Goal: Book appointment/travel/reservation

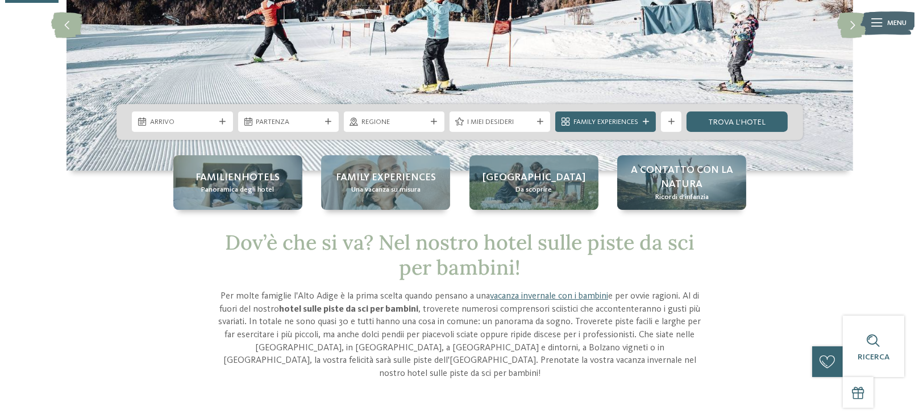
scroll to position [189, 0]
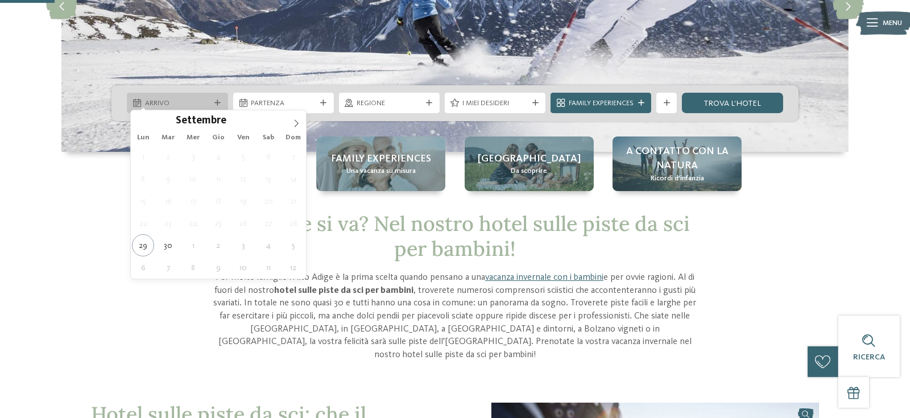
click at [193, 98] on span "Arrivo" at bounding box center [177, 103] width 65 height 10
click at [296, 123] on icon at bounding box center [296, 123] width 8 height 8
type input "****"
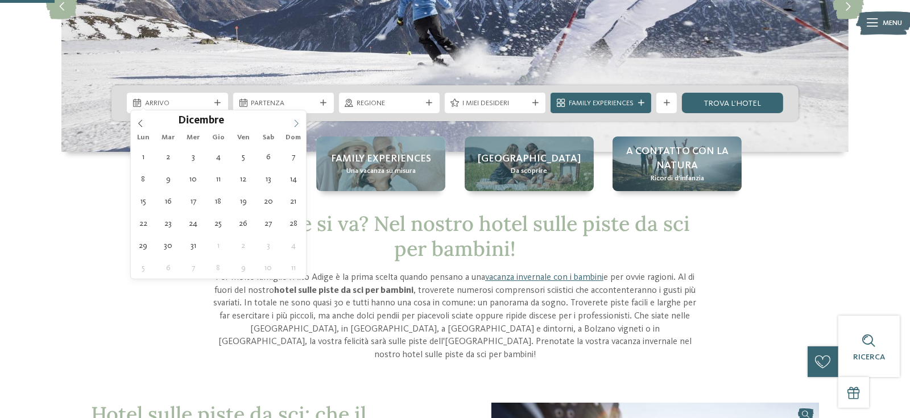
click at [296, 123] on icon at bounding box center [296, 123] width 8 height 8
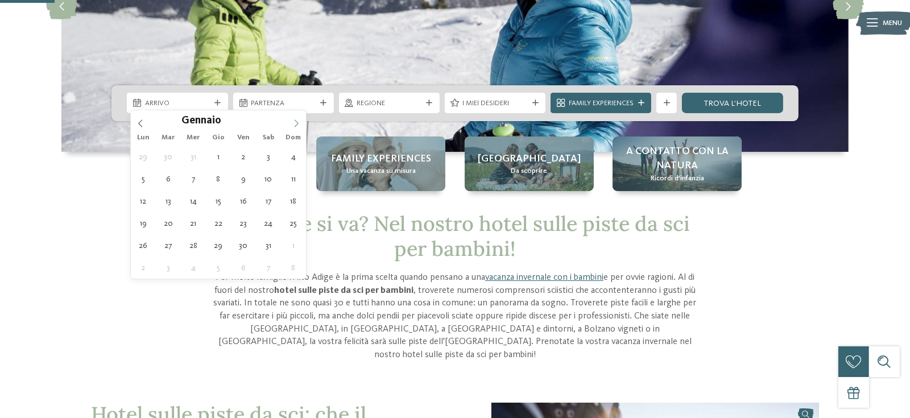
click at [296, 123] on icon at bounding box center [296, 123] width 8 height 8
type div "[DATE]"
type input "****"
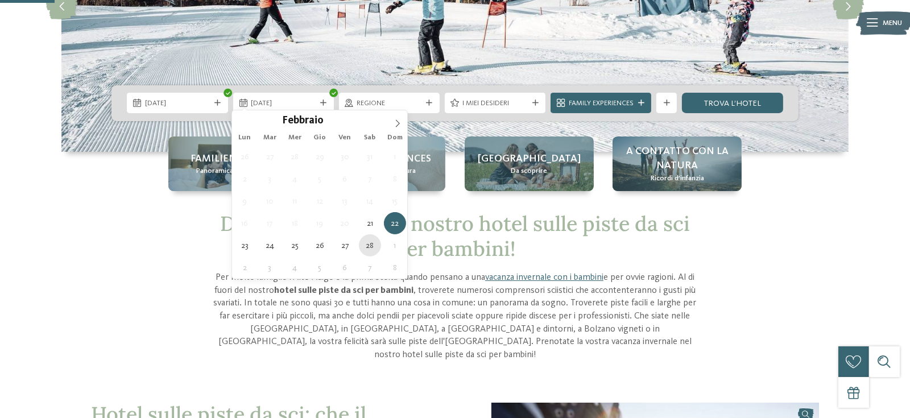
type div "[DATE]"
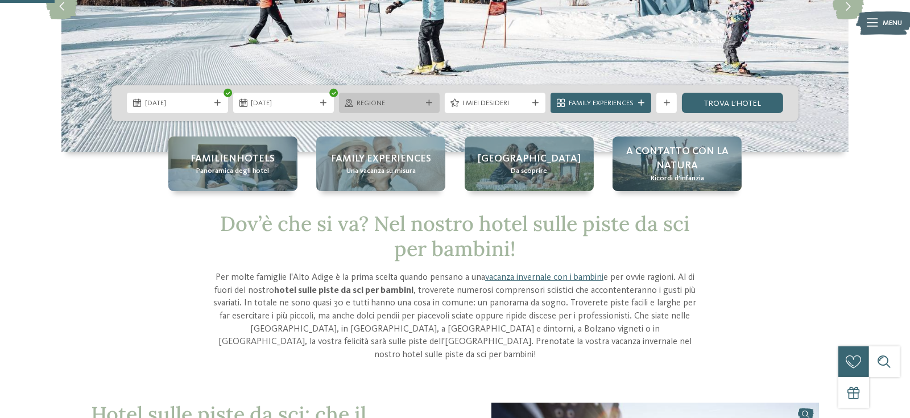
click at [424, 100] on div at bounding box center [429, 103] width 10 height 6
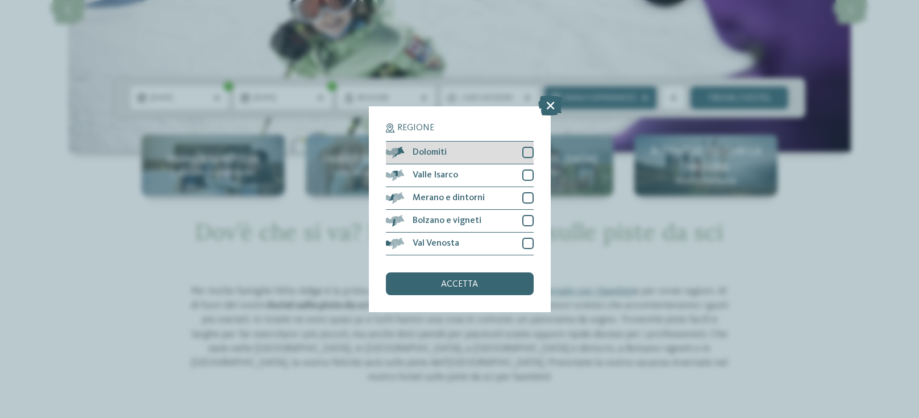
click at [532, 152] on div at bounding box center [528, 152] width 11 height 11
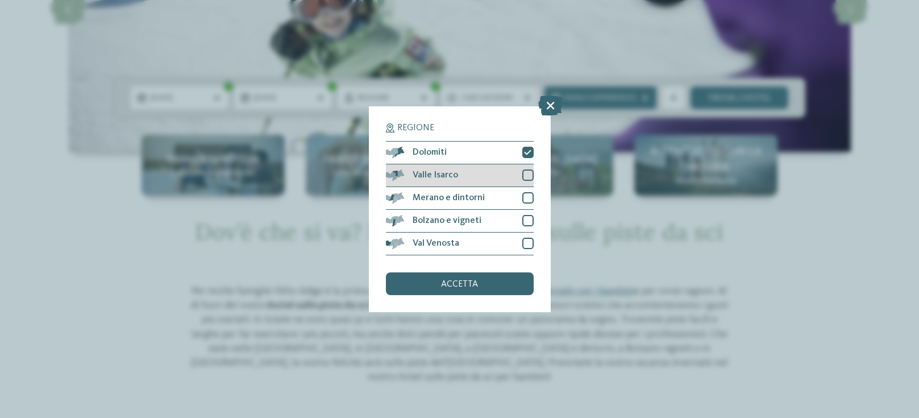
click at [526, 180] on div at bounding box center [528, 174] width 11 height 11
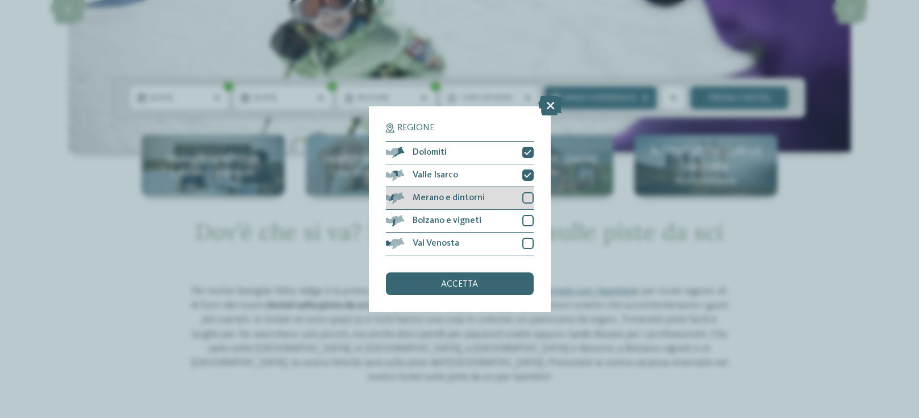
click at [523, 195] on div at bounding box center [528, 197] width 11 height 11
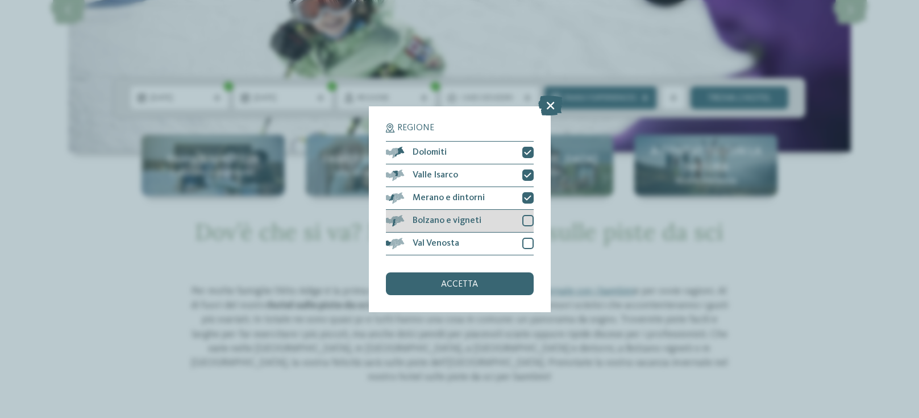
click at [523, 224] on div at bounding box center [528, 220] width 11 height 11
click at [527, 240] on div at bounding box center [528, 243] width 11 height 11
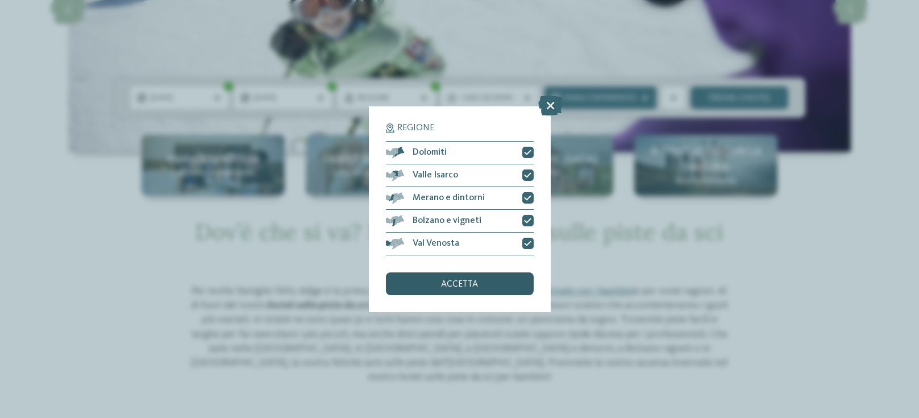
click at [511, 282] on div "accetta" at bounding box center [460, 283] width 148 height 23
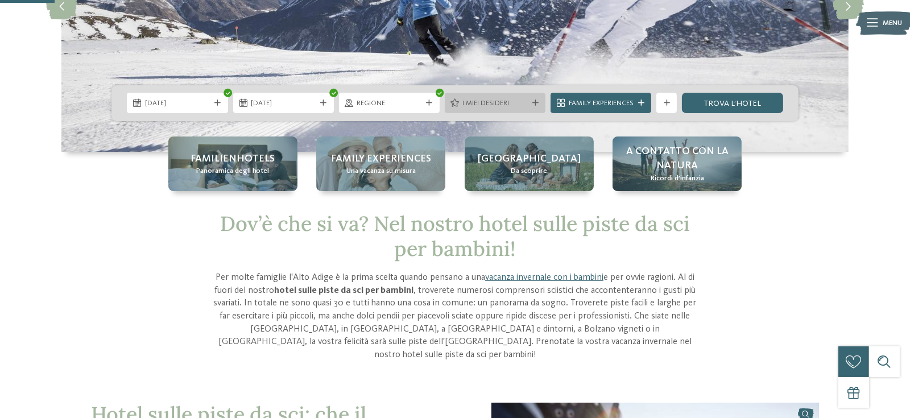
click at [532, 100] on icon at bounding box center [535, 103] width 6 height 6
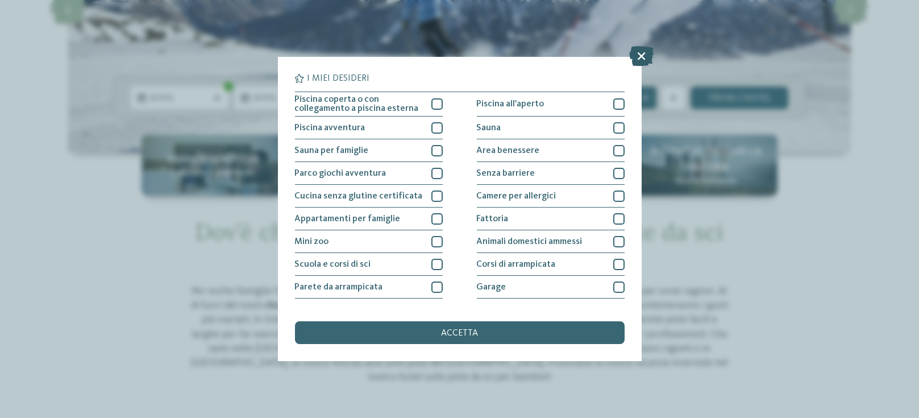
click at [647, 61] on icon at bounding box center [641, 57] width 24 height 20
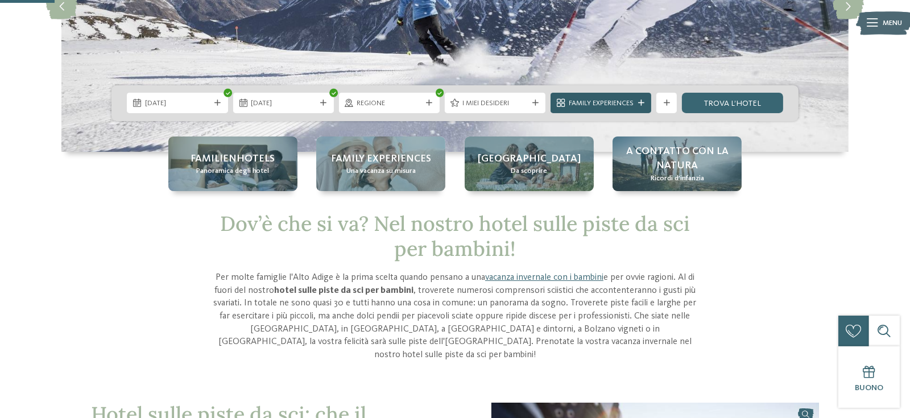
click at [626, 98] on span "Family Experiences" at bounding box center [601, 103] width 65 height 10
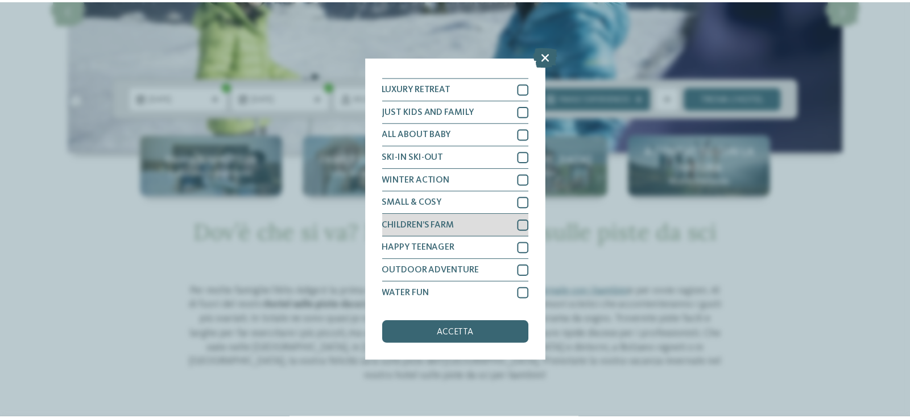
scroll to position [0, 0]
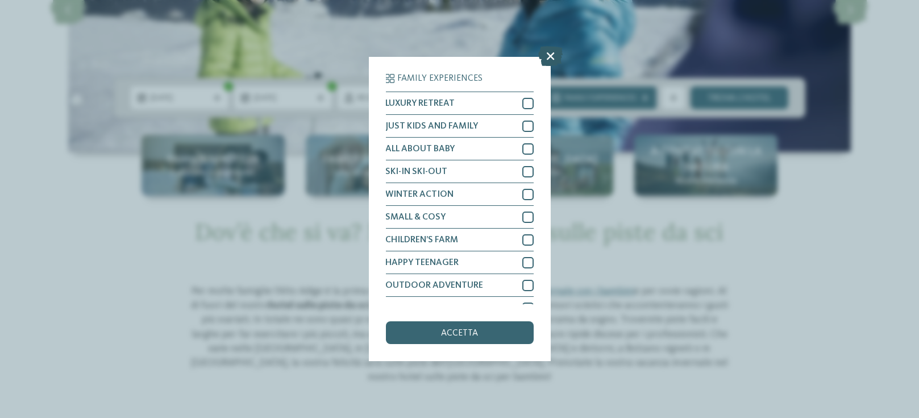
click at [554, 64] on icon at bounding box center [551, 57] width 24 height 20
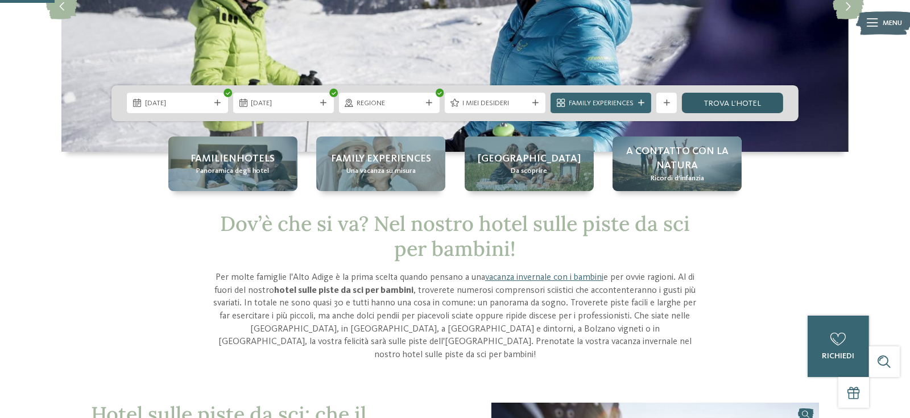
click at [719, 96] on link "trova l’hotel" at bounding box center [732, 103] width 101 height 20
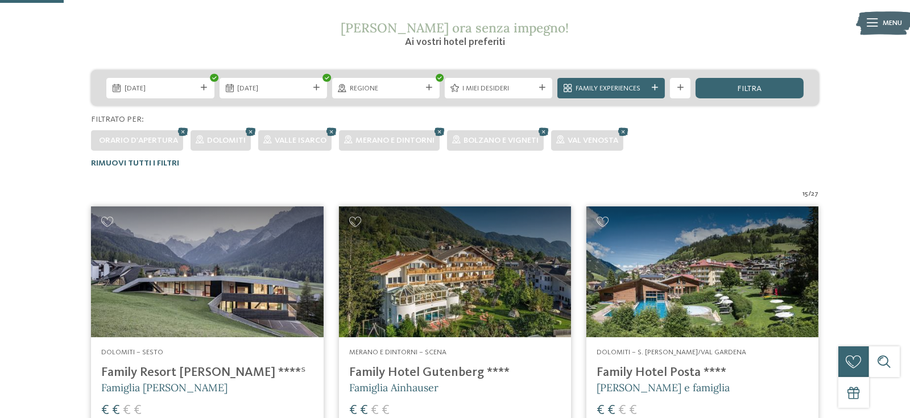
scroll to position [177, 0]
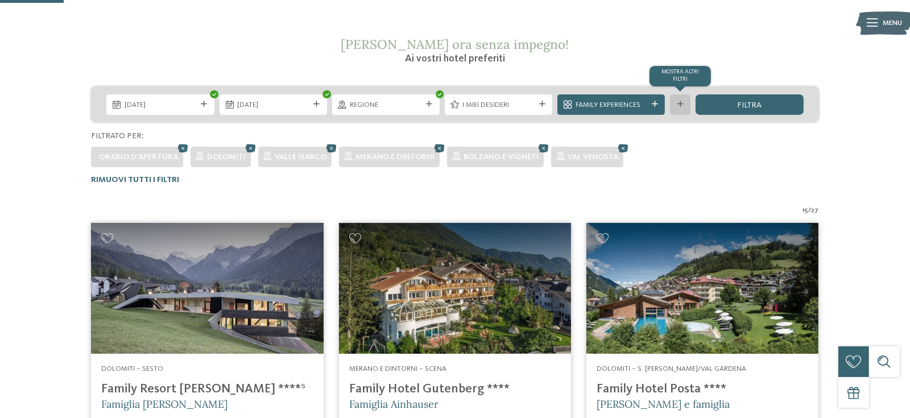
click at [690, 115] on div "mostra altri filtri" at bounding box center [680, 104] width 20 height 20
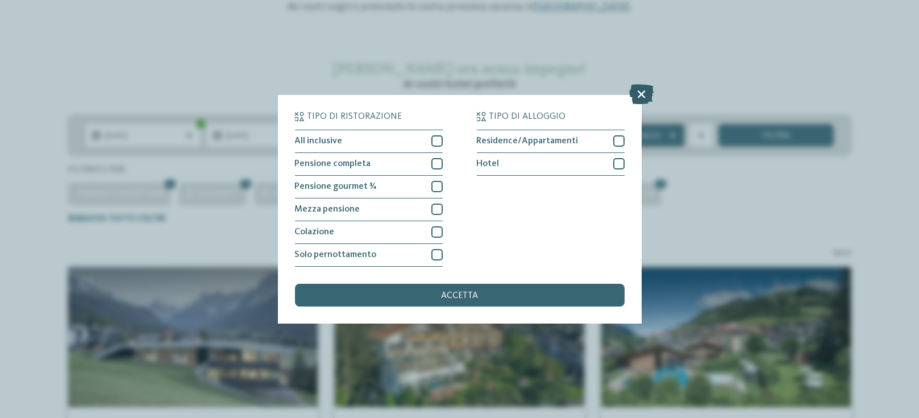
click at [644, 96] on icon at bounding box center [641, 94] width 24 height 20
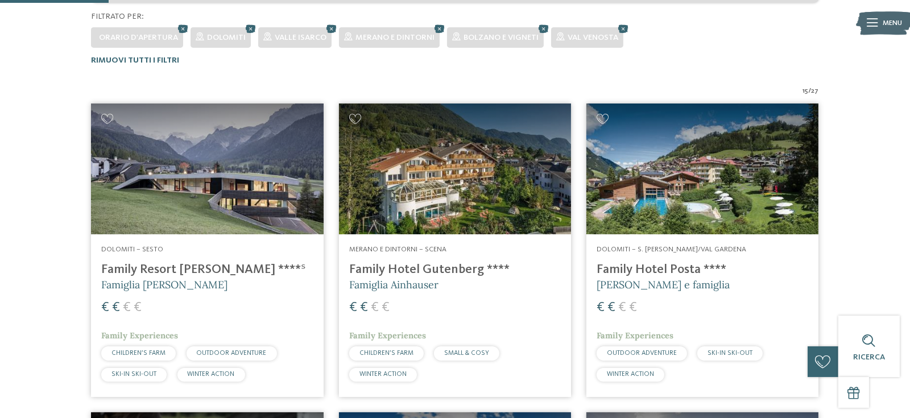
scroll to position [303, 0]
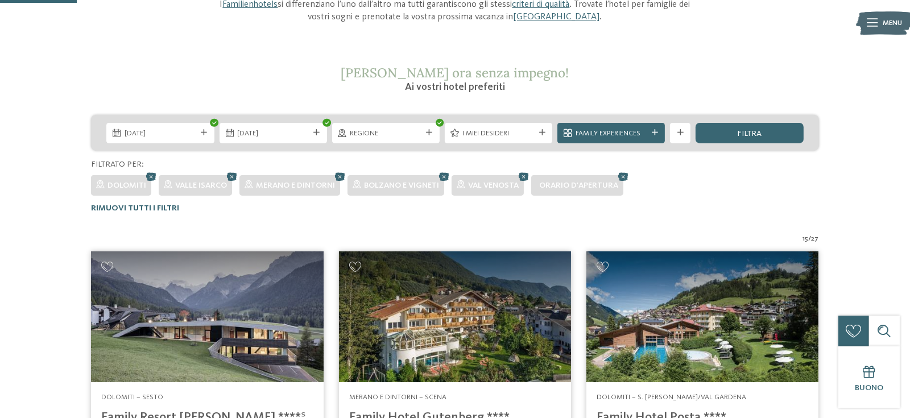
scroll to position [120, 0]
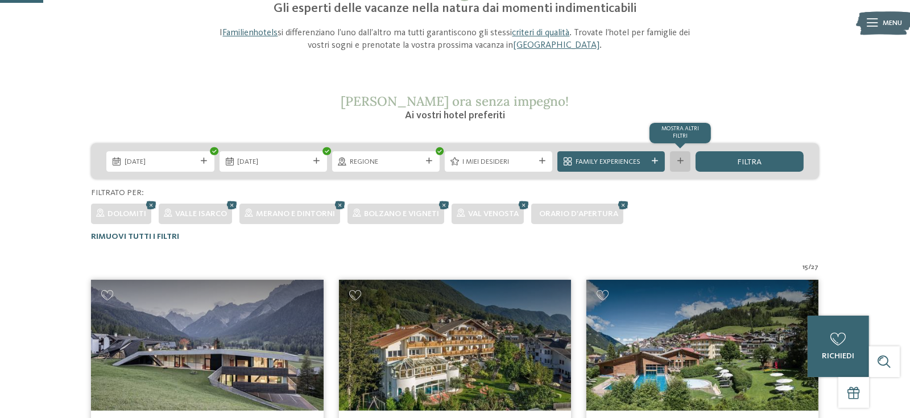
click at [685, 164] on div at bounding box center [680, 161] width 10 height 6
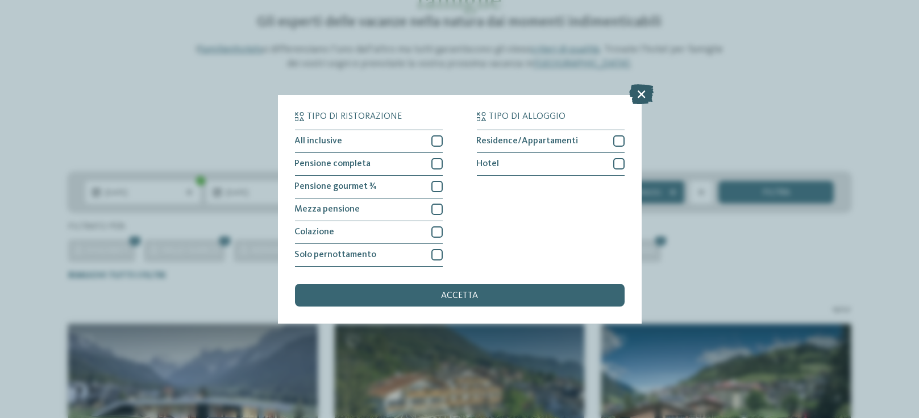
click at [644, 96] on icon at bounding box center [641, 94] width 24 height 20
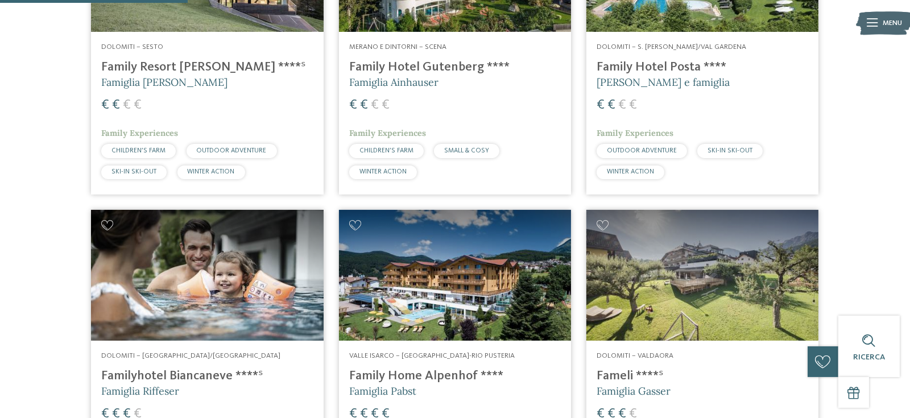
scroll to position [689, 0]
